Goal: Transaction & Acquisition: Book appointment/travel/reservation

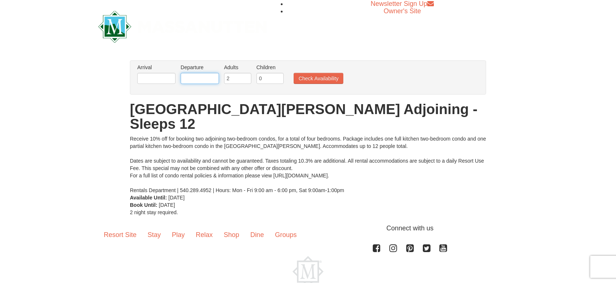
click at [192, 78] on input "text" at bounding box center [200, 78] width 38 height 11
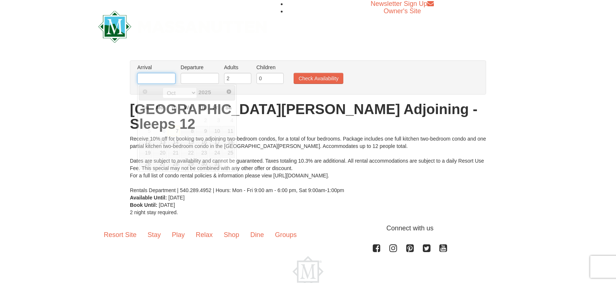
click at [155, 78] on input "text" at bounding box center [156, 78] width 38 height 11
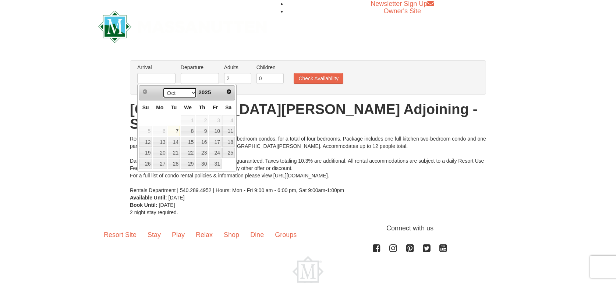
click at [192, 93] on select "Oct Nov Dec" at bounding box center [180, 92] width 34 height 11
click at [214, 143] on link "19" at bounding box center [215, 142] width 13 height 10
type input "[DATE]"
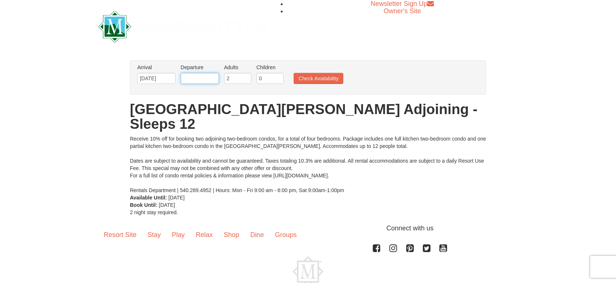
click at [209, 79] on input "text" at bounding box center [200, 78] width 38 height 11
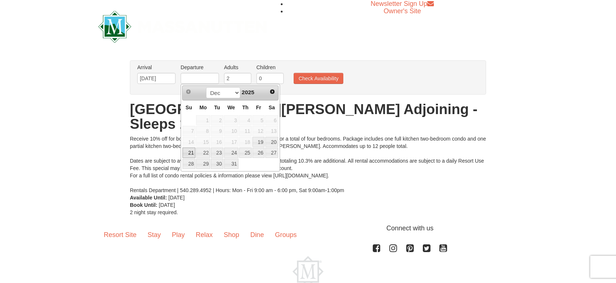
click at [193, 153] on link "21" at bounding box center [188, 152] width 13 height 10
type input "[DATE]"
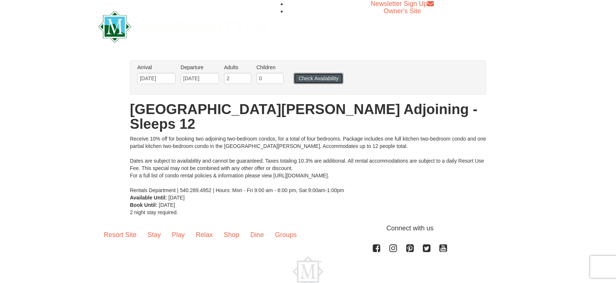
click at [315, 79] on button "Check Availability" at bounding box center [318, 78] width 50 height 11
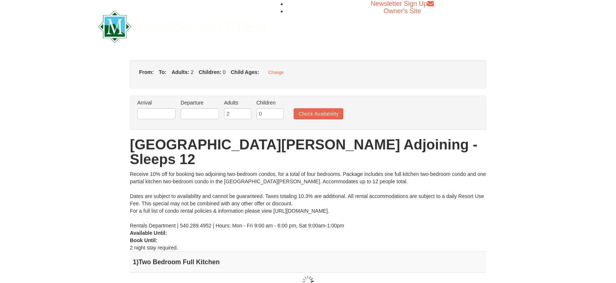
type input "[DATE]"
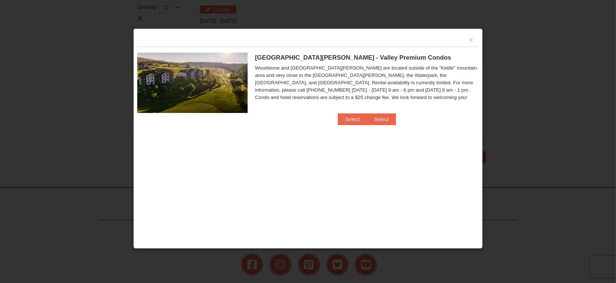
scroll to position [224, 0]
click at [472, 41] on button "×" at bounding box center [471, 39] width 4 height 7
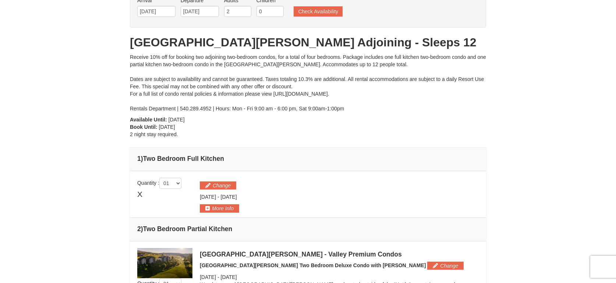
scroll to position [44, 0]
